Goal: Task Accomplishment & Management: Complete application form

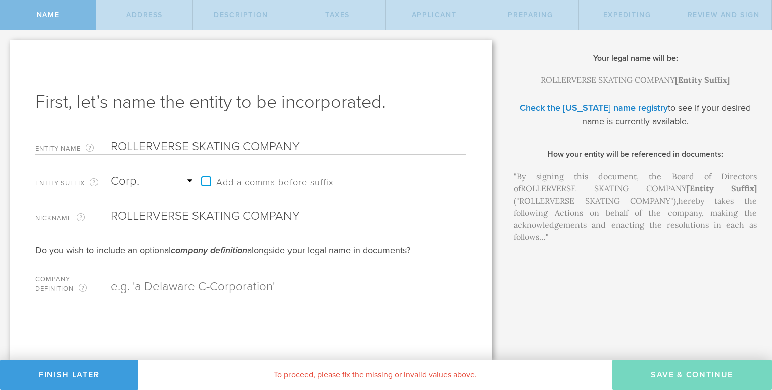
click at [111, 174] on select "Required Association Club Co. Company Corp. Corporation Foundation Fund Inc. In…" at bounding box center [153, 181] width 85 height 15
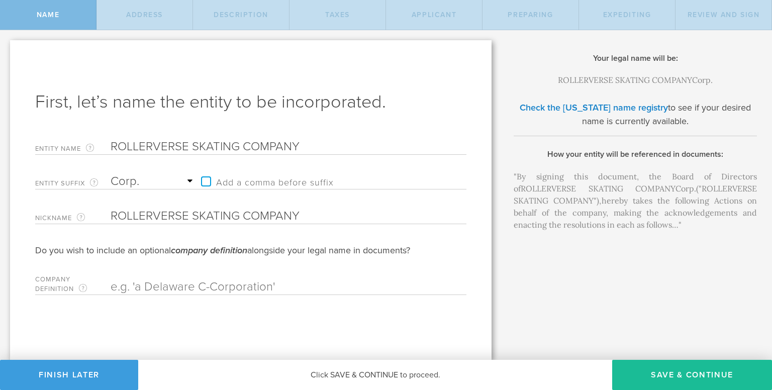
click at [189, 184] on select "Required Association Club Co. Company Corp. Corporation Foundation Fund Inc. In…" at bounding box center [153, 181] width 85 height 15
select select "company"
click at [111, 174] on select "Required Association Club Co. Company Corp. Corporation Foundation Fund Inc. In…" at bounding box center [153, 181] width 85 height 15
drag, startPoint x: 299, startPoint y: 140, endPoint x: 241, endPoint y: 148, distance: 57.8
click at [241, 148] on input "ROLLERVERSE SKATING COMPANY" at bounding box center [271, 146] width 321 height 15
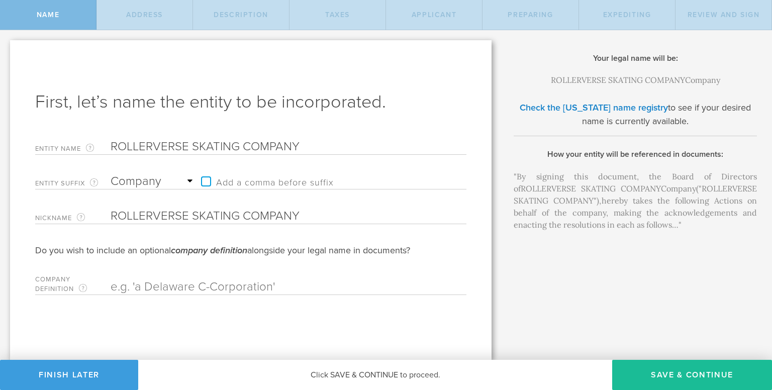
type input "ROLLERVERSE SKATING"
type input "ROLLERVERSE SKATING c"
type input "ROLLERVERSE SKATING"
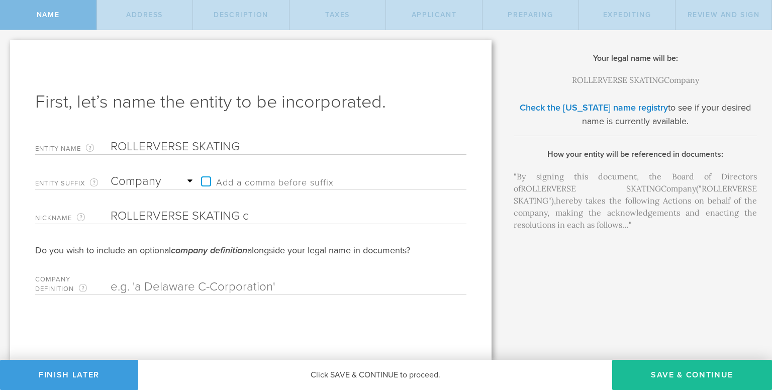
type input "ROLLERVERSE SKATING"
type input "ROLLERVERSE SKATING V"
type input "ROLLERVERSE SKATING"
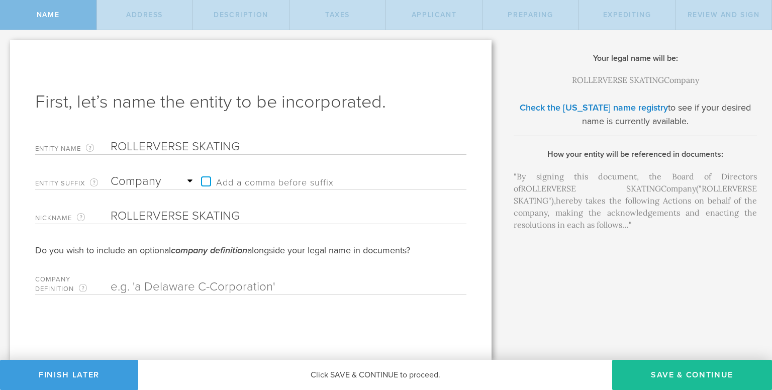
type input "ROLLERVERSE SKATING C"
type input "ROLLERVERSE SKATING Co"
type input "ROLLERVERSE SKATING C"
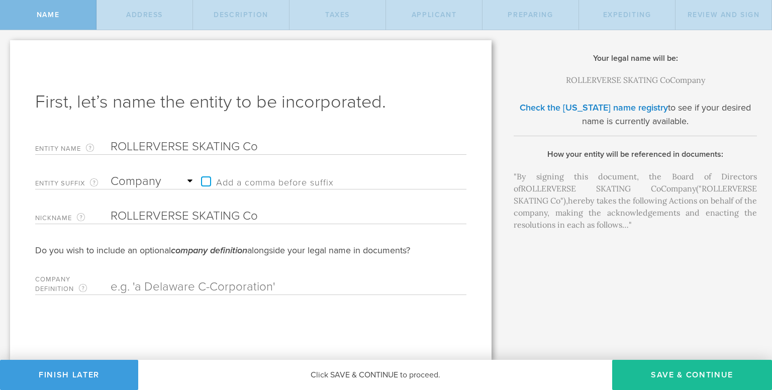
type input "ROLLERVERSE SKATING C"
click at [274, 145] on input "ROLLERVERSE SKATING C" at bounding box center [271, 146] width 321 height 15
type input "ROLLERVERSE SKATING CO"
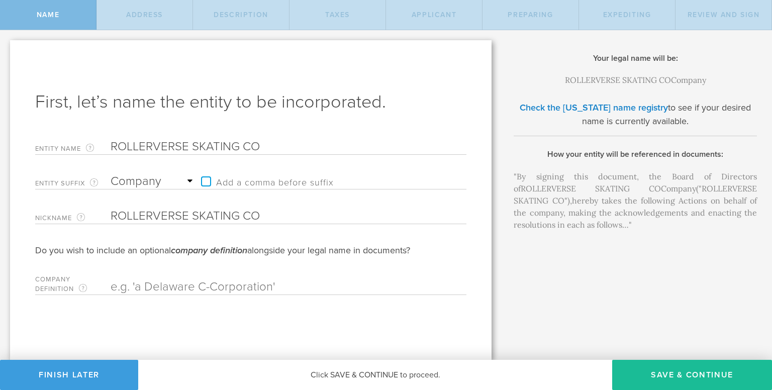
click at [264, 218] on input "ROLLERVERSE SKATING CO" at bounding box center [271, 216] width 321 height 15
click at [635, 111] on link "Check the [US_STATE] name registry" at bounding box center [594, 107] width 148 height 11
click at [667, 362] on button "Save & Continue" at bounding box center [692, 375] width 160 height 30
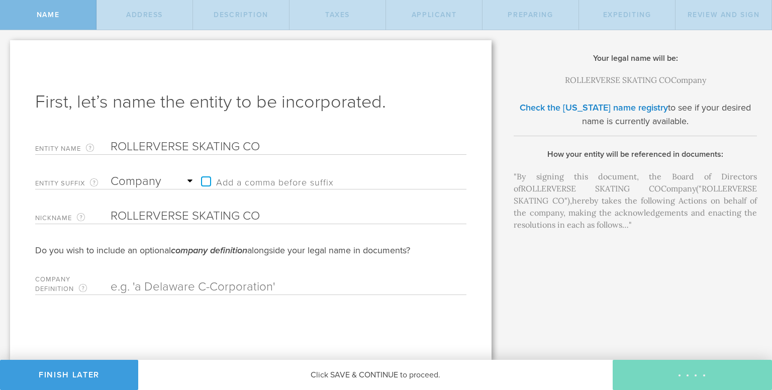
checkbox input "true"
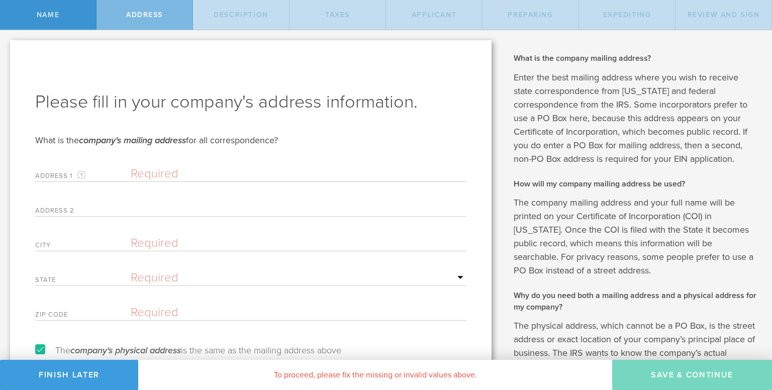
click at [152, 175] on input "text" at bounding box center [299, 173] width 336 height 15
type input "1513 Conejos dr [PERSON_NAME]"
type input "[GEOGRAPHIC_DATA]"
select select "NM"
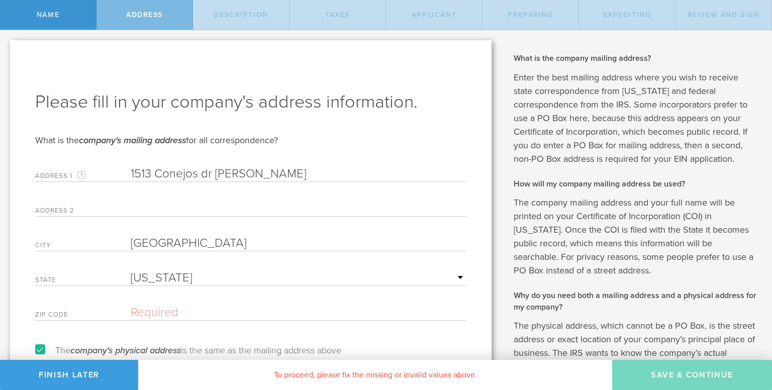
type input "87124-8738"
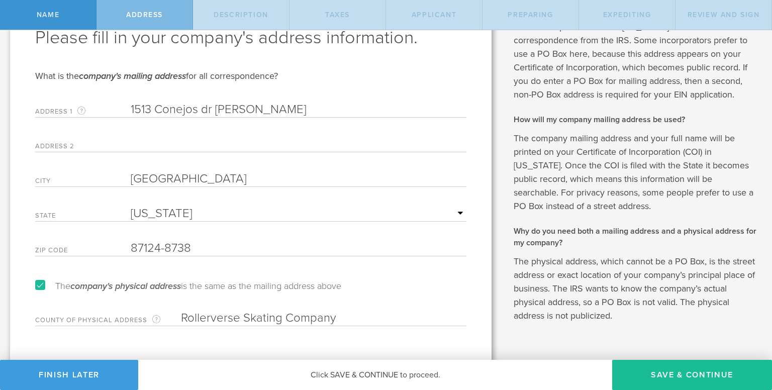
scroll to position [86, 0]
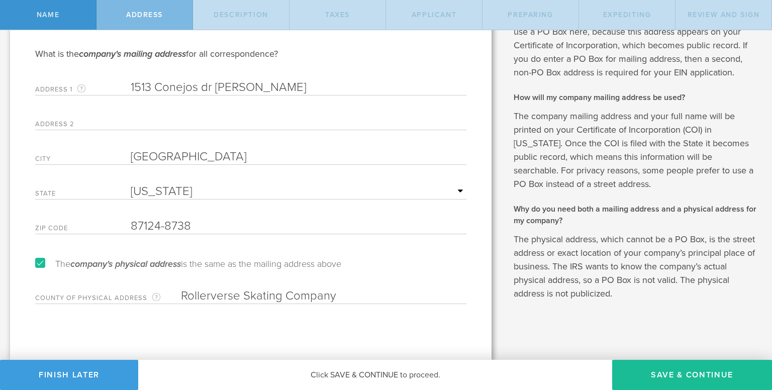
click at [326, 297] on input "Rollerverse Skating Company" at bounding box center [324, 296] width 286 height 15
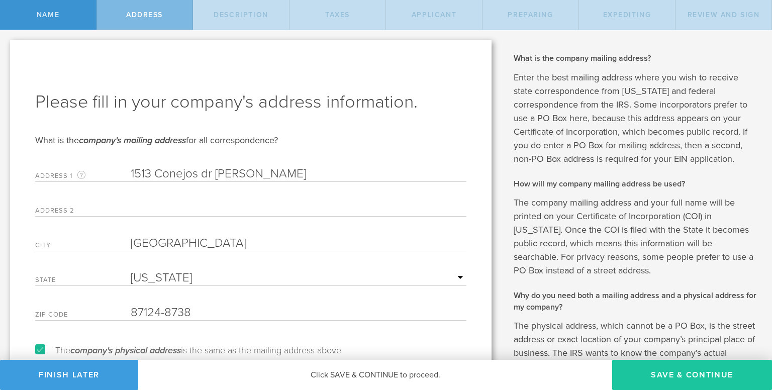
type input "[PERSON_NAME]"
click at [641, 375] on button "Save & Continue" at bounding box center [692, 375] width 160 height 30
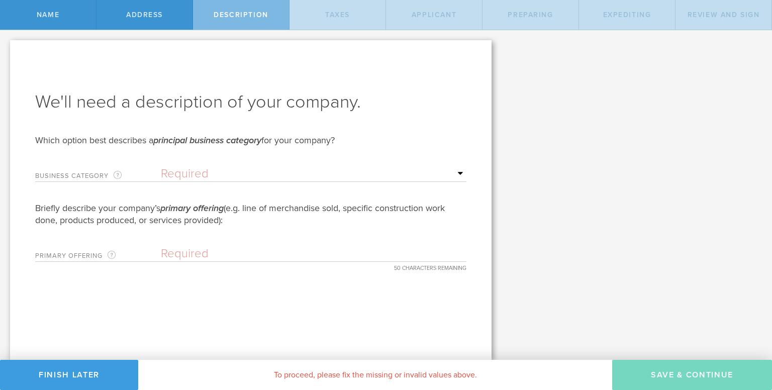
click at [171, 172] on select "Required Accommodation & food service Construction Finance & insurance Health c…" at bounding box center [314, 173] width 306 height 15
select select "other"
click at [161, 166] on select "Required Accommodation & food service Construction Finance & insurance Health c…" at bounding box center [314, 173] width 306 height 15
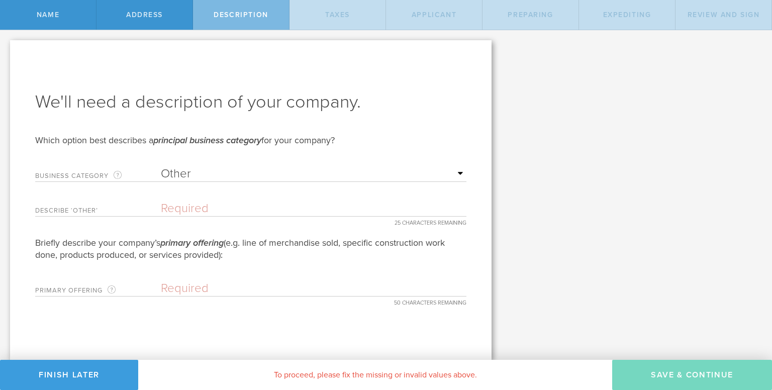
click at [211, 207] on input "text" at bounding box center [314, 208] width 306 height 15
type input "r"
type input "R"
type input "MOBILE ROLLER RINK"
click at [209, 292] on input "text" at bounding box center [314, 288] width 306 height 15
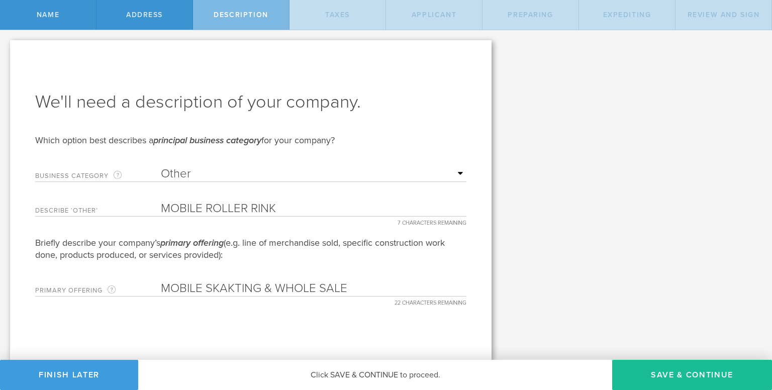
click at [318, 287] on input "MOBILE SKAKTING & WHOLE SALE" at bounding box center [314, 288] width 306 height 15
click at [274, 286] on input "MOBILE SKAKTING & WHOLESALE" at bounding box center [314, 288] width 306 height 15
click at [420, 289] on input "MOBILE SKAKTING & SELECTED WHOLESALE" at bounding box center [314, 288] width 306 height 15
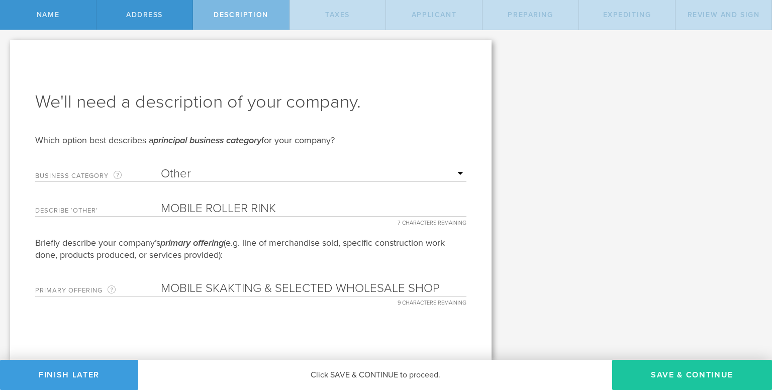
type input "MOBILE SKAKTING & SELECTED WHOLESALE SHOP"
click at [677, 377] on button "Save & Continue" at bounding box center [692, 375] width 160 height 30
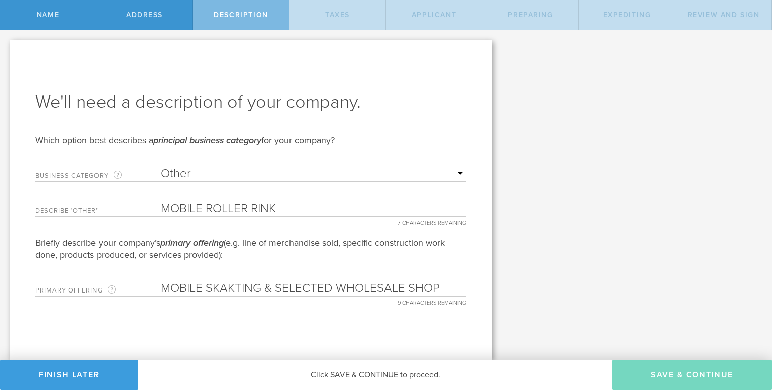
type input "0"
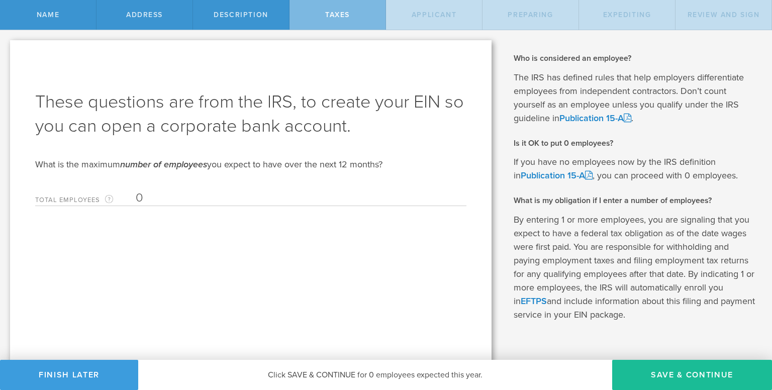
click at [147, 193] on input "0" at bounding box center [299, 198] width 326 height 15
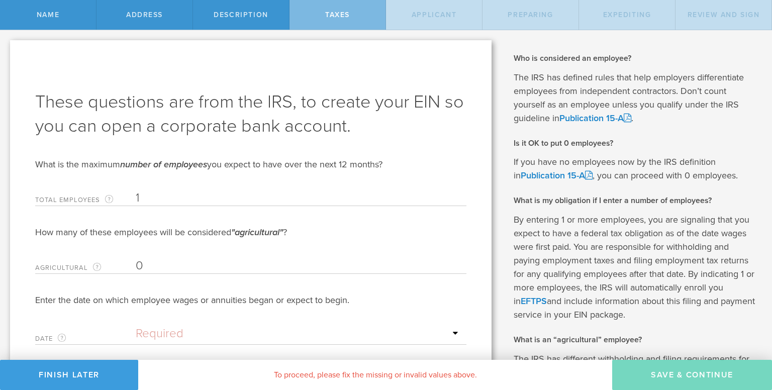
type input "1"
click at [184, 325] on div "Date The date that wages were or will be first paid to employees. If you’re sta…" at bounding box center [250, 333] width 431 height 24
click at [180, 335] on input "text" at bounding box center [299, 333] width 326 height 15
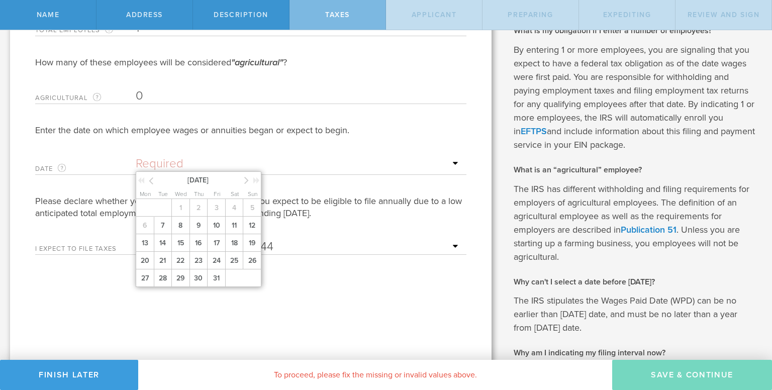
scroll to position [170, 0]
click at [155, 182] on div at bounding box center [147, 181] width 18 height 10
click at [149, 182] on icon at bounding box center [151, 180] width 5 height 13
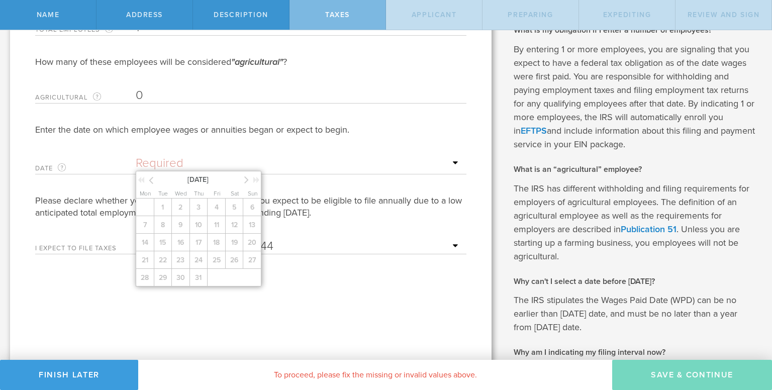
click at [249, 178] on div at bounding box center [253, 181] width 18 height 10
click at [249, 184] on div at bounding box center [253, 181] width 18 height 10
click at [158, 177] on span "[DATE]" at bounding box center [197, 179] width 85 height 11
click at [151, 180] on icon at bounding box center [151, 180] width 5 height 13
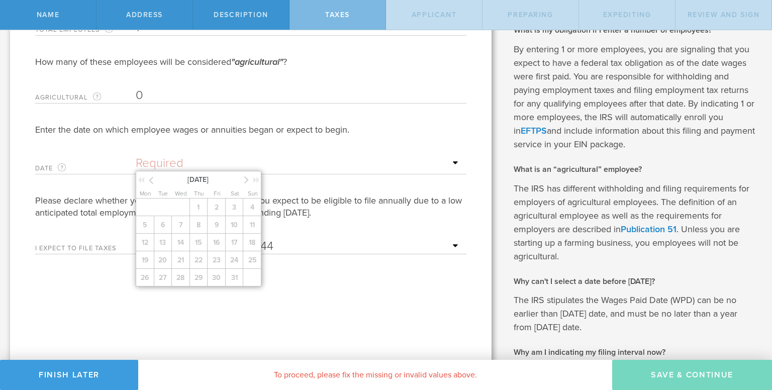
click at [246, 262] on div "1 2 3 4 5 6 7 8 9 10 11 12 13 14 15 16 17 18 19 20 21 22 23 24 25 26 27 28 29 3…" at bounding box center [200, 243] width 128 height 88
click at [251, 258] on div "1 2 3 4 5 6 7 8 9 10 11 12 13 14 15 16 17 18 19 20 21 22 23 24 25 26 27 28 29 3…" at bounding box center [200, 243] width 128 height 88
click at [246, 179] on icon at bounding box center [246, 179] width 5 height 13
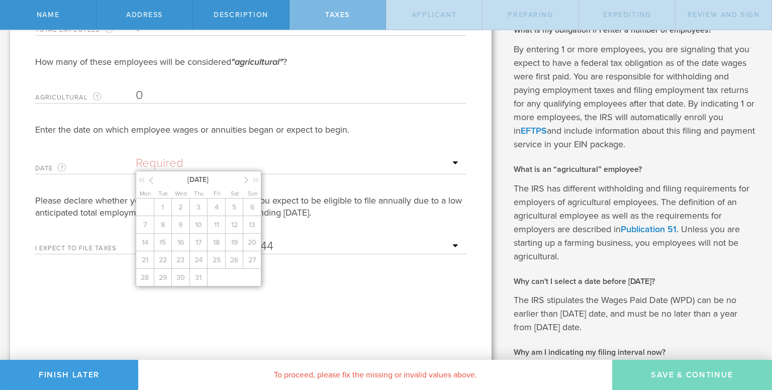
click at [246, 179] on icon at bounding box center [246, 179] width 5 height 13
click at [165, 223] on span "7" at bounding box center [163, 225] width 18 height 18
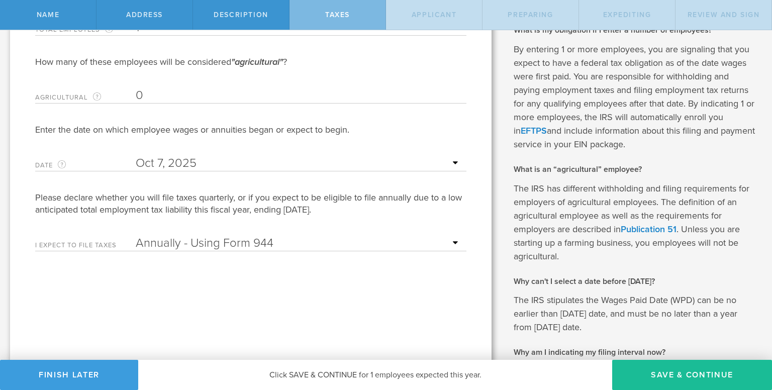
click at [320, 168] on input "text" at bounding box center [299, 163] width 326 height 15
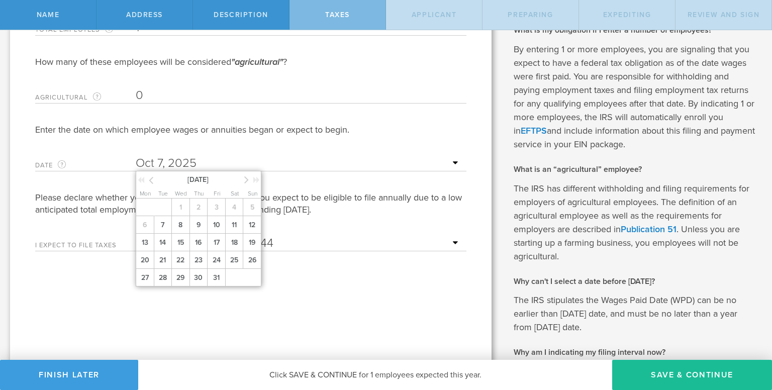
click at [401, 160] on input "text" at bounding box center [299, 163] width 326 height 15
click at [454, 156] on input "text" at bounding box center [299, 163] width 326 height 15
click at [448, 162] on input "text" at bounding box center [299, 163] width 326 height 15
click at [416, 227] on div "How many of these employees will be considered "agricultural" ? Agricultural Th…" at bounding box center [250, 154] width 431 height 196
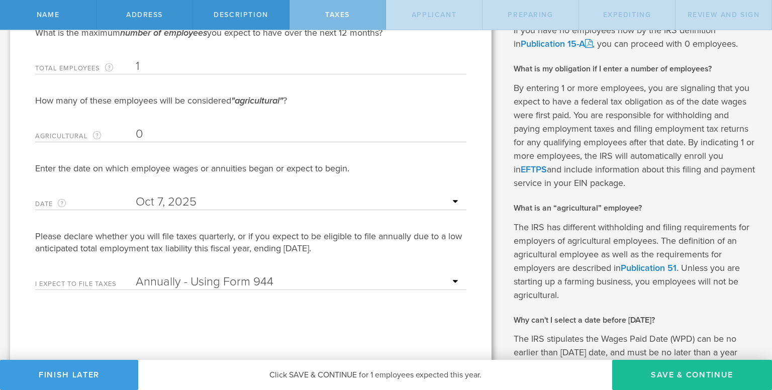
scroll to position [100, 0]
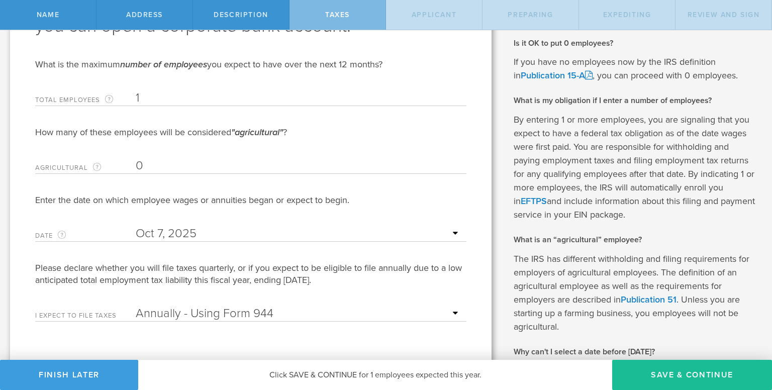
click at [395, 248] on div "How many of these employees will be considered "agricultural" ? Agricultural Th…" at bounding box center [250, 224] width 431 height 196
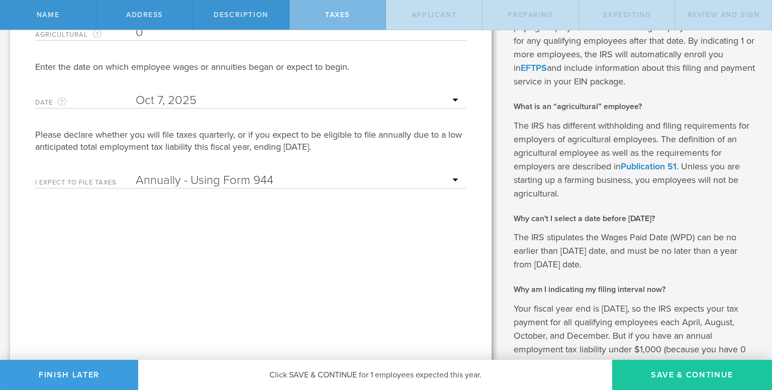
click at [632, 373] on button "Save & Continue" at bounding box center [692, 375] width 160 height 30
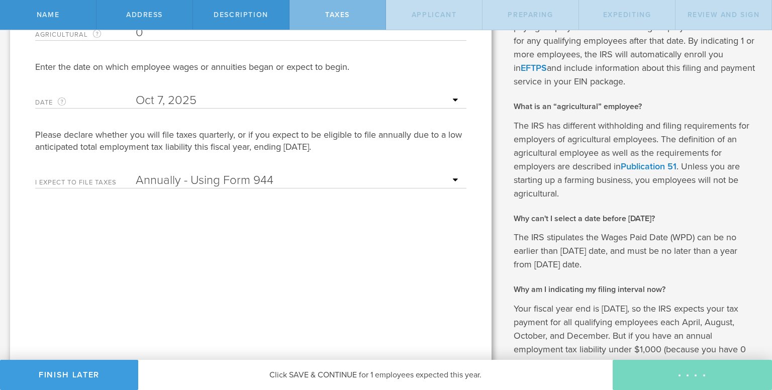
type input "CEO"
select select "US"
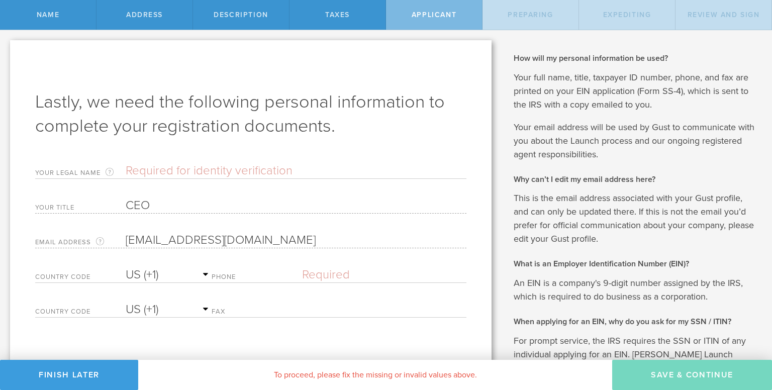
click at [167, 174] on input "text" at bounding box center [296, 170] width 341 height 15
click at [165, 169] on input "[PERSON_NAME]" at bounding box center [296, 170] width 341 height 15
click at [182, 166] on input "LaureWilliams" at bounding box center [296, 170] width 341 height 15
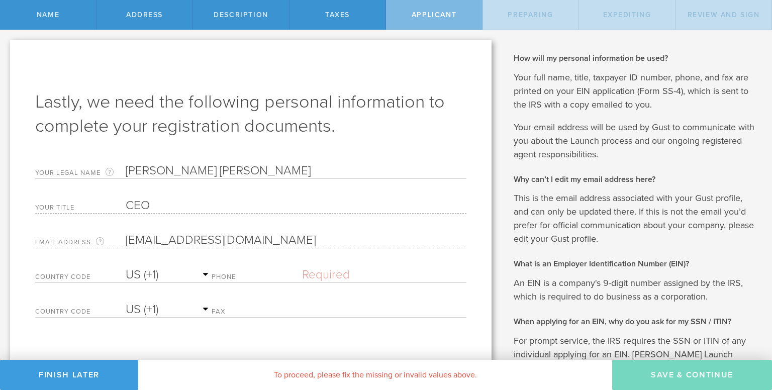
type input "[PERSON_NAME] [PERSON_NAME]"
click at [251, 277] on label "Phone" at bounding box center [257, 278] width 90 height 9
click at [229, 271] on div "Phone Please enter a valid phone number." at bounding box center [339, 272] width 255 height 21
click at [228, 276] on label "Phone" at bounding box center [257, 278] width 90 height 9
click at [352, 283] on div "Country Code AC (+247) AD (+376) AE (+971) AF (+93) AG (+1) AI (+1) AL (+355) A…" at bounding box center [250, 279] width 431 height 35
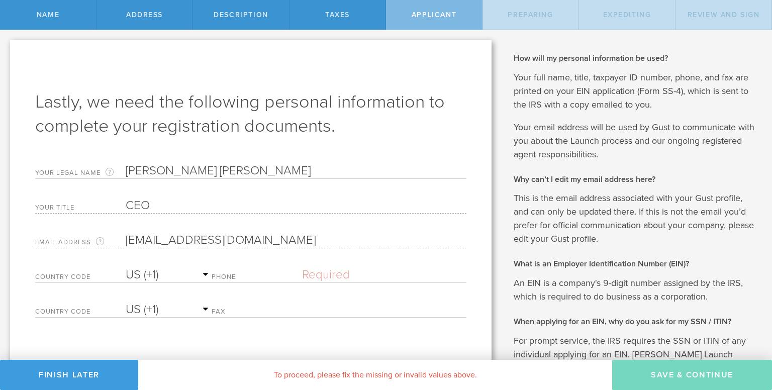
click at [345, 275] on input "text" at bounding box center [384, 274] width 164 height 15
type input "[PHONE_NUMBER]"
select select "AG"
type input "[PHONE_NUMBER]"
click at [138, 274] on select "AC (+247) AD (+376) AE (+971) AF (+93) AG (+1) AI (+1) AL (+355) AM (+374) AO (…" at bounding box center [169, 274] width 86 height 15
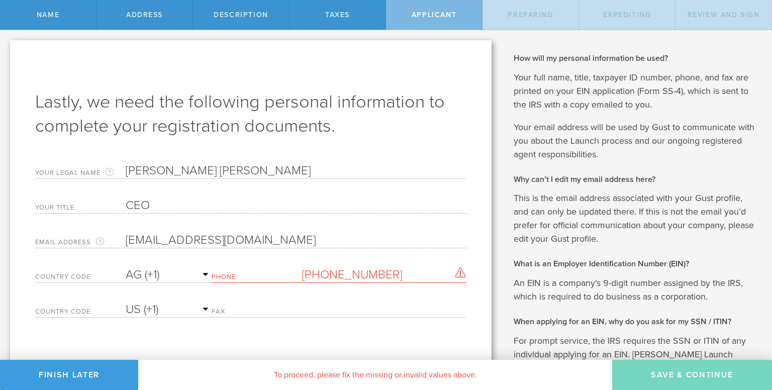
click at [137, 273] on select "AC (+247) AD (+376) AE (+971) AF (+93) AG (+1) AI (+1) AL (+355) AM (+374) AO (…" at bounding box center [169, 274] width 86 height 15
select select "US"
click at [126, 267] on select "AC (+247) AD (+376) AE (+971) AF (+93) AG (+1) AI (+1) AL (+355) AM (+374) AO (…" at bounding box center [169, 274] width 86 height 15
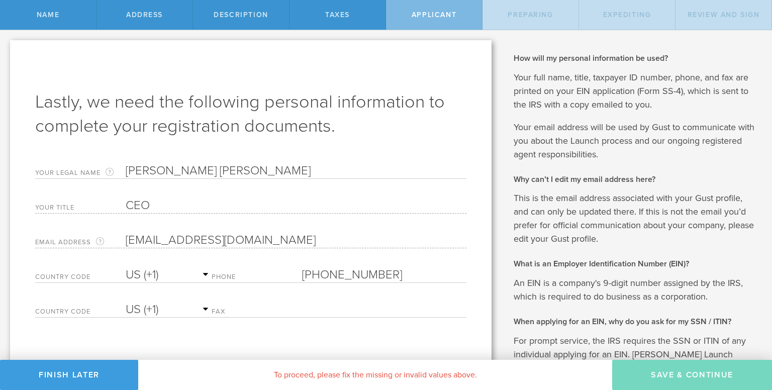
click at [228, 311] on label "Fax" at bounding box center [257, 313] width 90 height 9
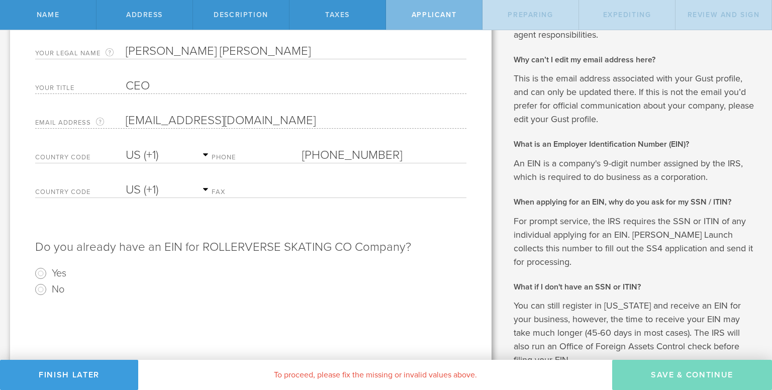
scroll to position [120, 0]
click at [42, 273] on input "Yes" at bounding box center [41, 273] width 16 height 16
radio input "true"
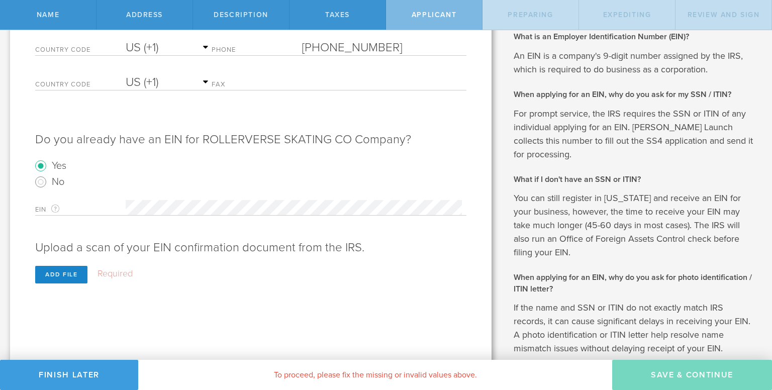
scroll to position [227, 0]
click at [54, 275] on div "Add file" at bounding box center [61, 275] width 52 height 18
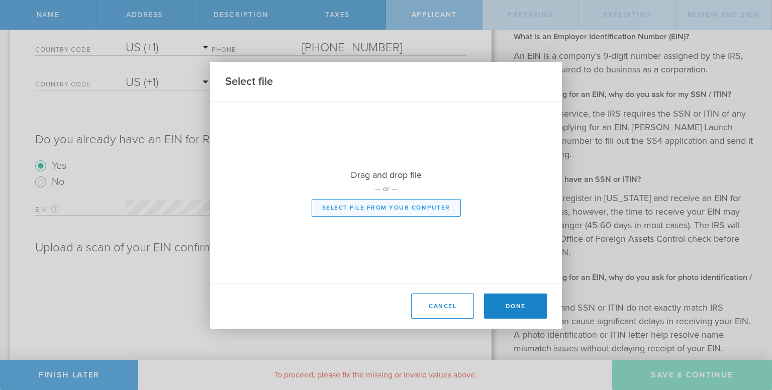
click at [372, 213] on button "Select file from your computer" at bounding box center [386, 208] width 149 height 18
type input "C:\fakepath\RA Appointment Acceptance Form.pdf"
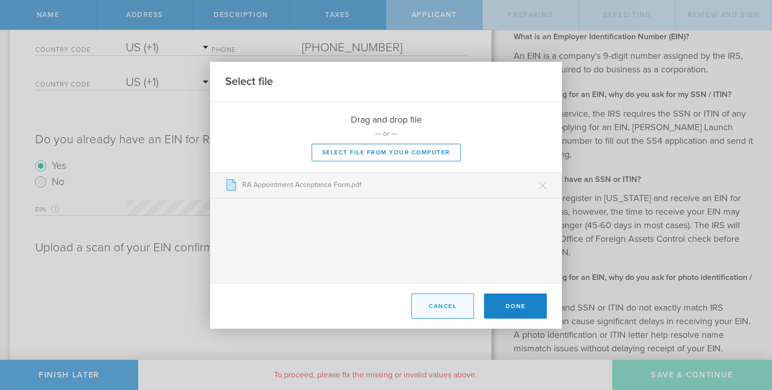
click at [432, 310] on button "Cancel" at bounding box center [442, 306] width 63 height 25
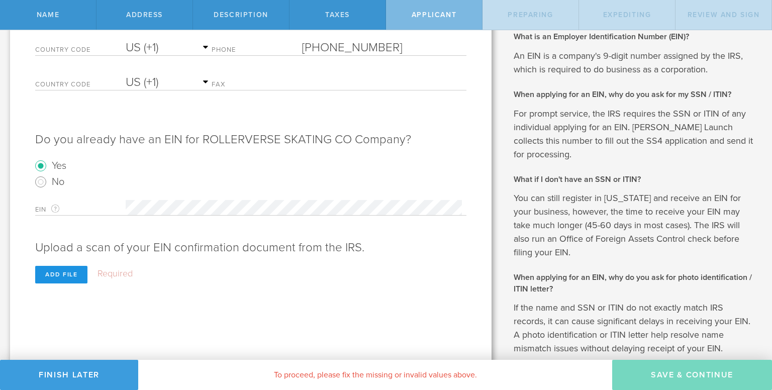
click at [48, 276] on div "Add file" at bounding box center [61, 275] width 52 height 18
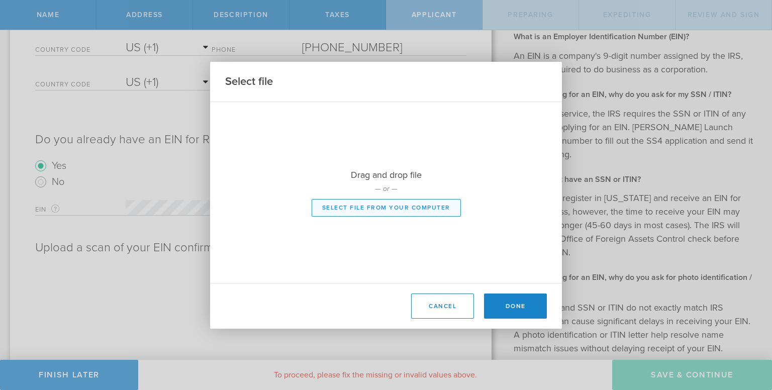
click at [374, 209] on button "Select file from your computer" at bounding box center [386, 208] width 149 height 18
click at [420, 313] on button "Cancel" at bounding box center [442, 306] width 63 height 25
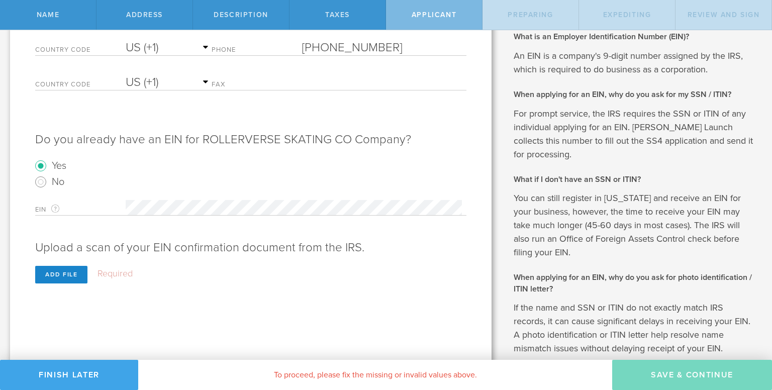
click at [74, 369] on button "Finish Later" at bounding box center [69, 375] width 138 height 30
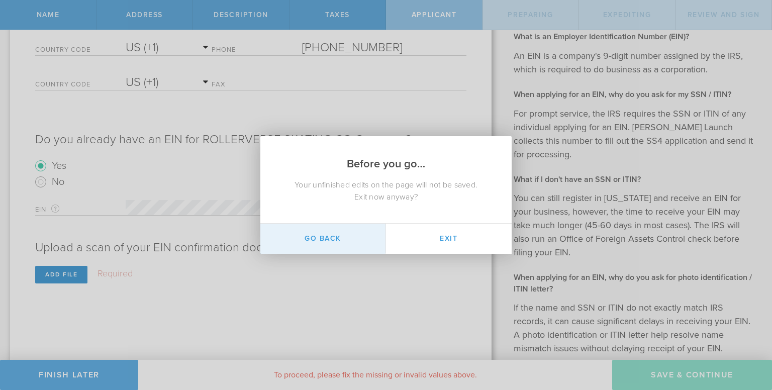
click at [356, 230] on button "Go Back" at bounding box center [323, 239] width 126 height 30
